Goal: Find specific page/section: Find specific page/section

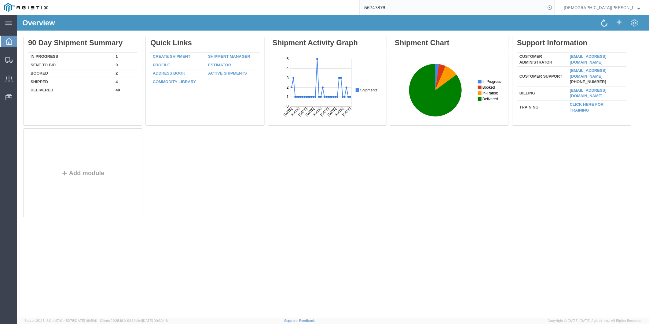
click at [487, 12] on input "56747876" at bounding box center [453, 7] width 186 height 15
drag, startPoint x: 467, startPoint y: 6, endPoint x: 346, endPoint y: 10, distance: 121.4
click at [369, 12] on div "56747876" at bounding box center [303, 7] width 503 height 15
paste input "8807300030"
click at [444, 9] on input "8807300030" at bounding box center [453, 7] width 186 height 15
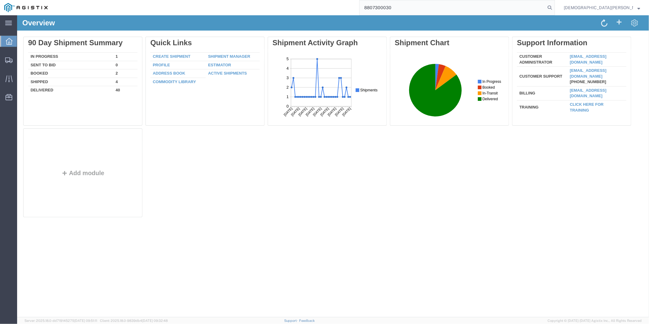
drag, startPoint x: 447, startPoint y: 8, endPoint x: 304, endPoint y: 6, distance: 143.3
click at [307, 7] on div "8807300030" at bounding box center [303, 7] width 503 height 15
paste input "TACLS-25212-18946"
type input "TACLS-25212-18946"
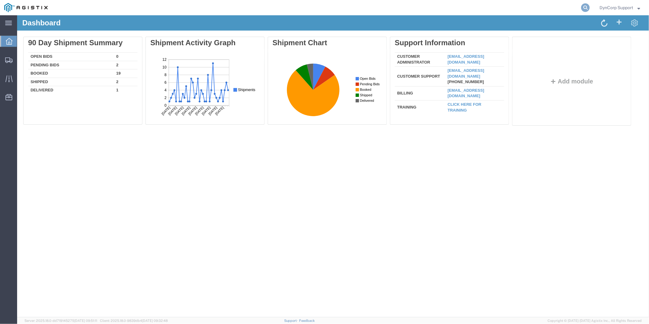
click at [584, 8] on icon at bounding box center [585, 7] width 9 height 9
click at [529, 6] on input "search" at bounding box center [488, 7] width 186 height 15
paste input "TACLS-25212-18946"
type input "TACLS-25212-18946"
click at [585, 9] on icon at bounding box center [585, 7] width 9 height 9
